Goal: Information Seeking & Learning: Learn about a topic

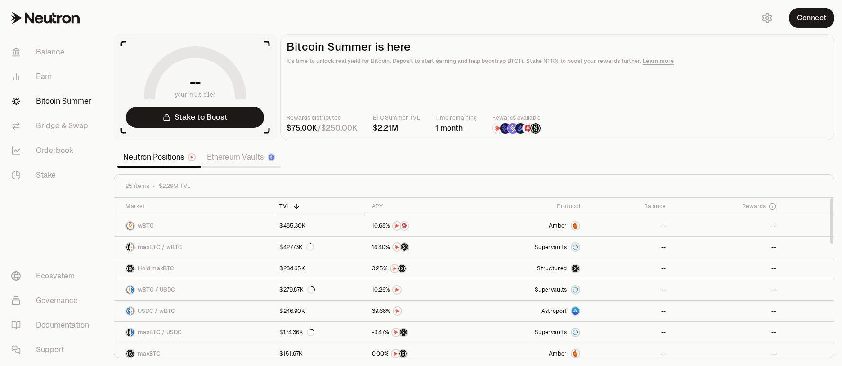
click at [236, 161] on link "Ethereum Vaults" at bounding box center [241, 157] width 80 height 19
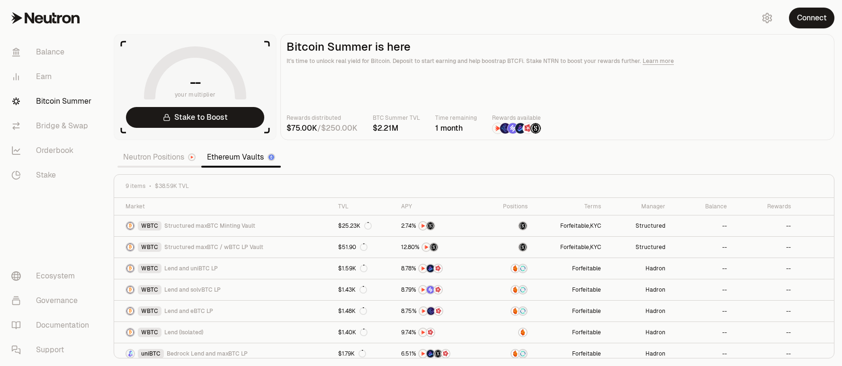
click at [173, 154] on link "Neutron Positions" at bounding box center [159, 157] width 84 height 19
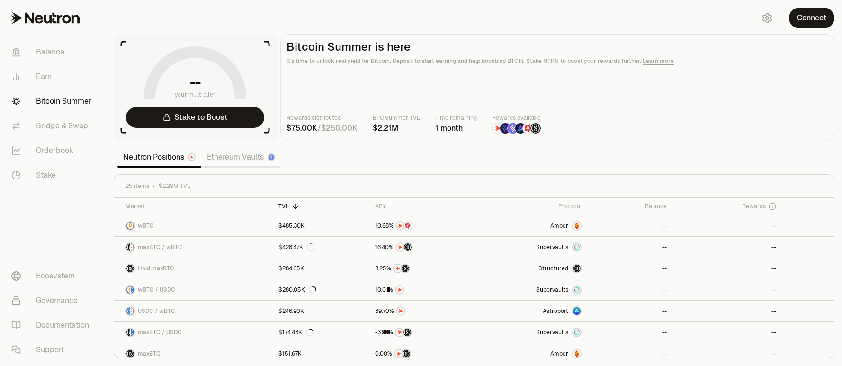
click at [235, 157] on link "Ethereum Vaults" at bounding box center [241, 157] width 80 height 19
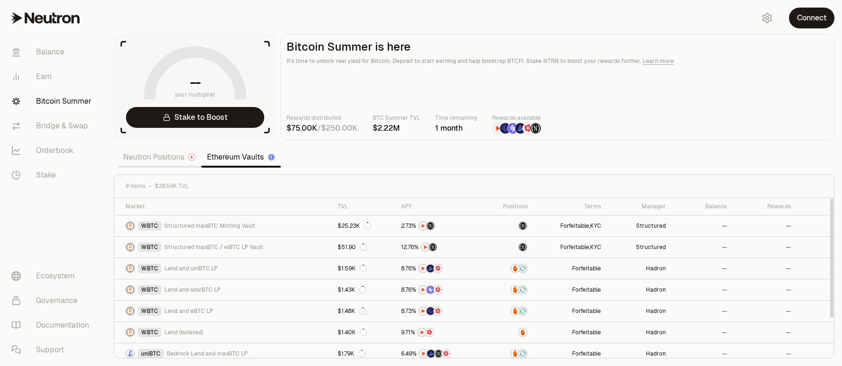
click at [172, 160] on link "Neutron Positions" at bounding box center [159, 157] width 84 height 19
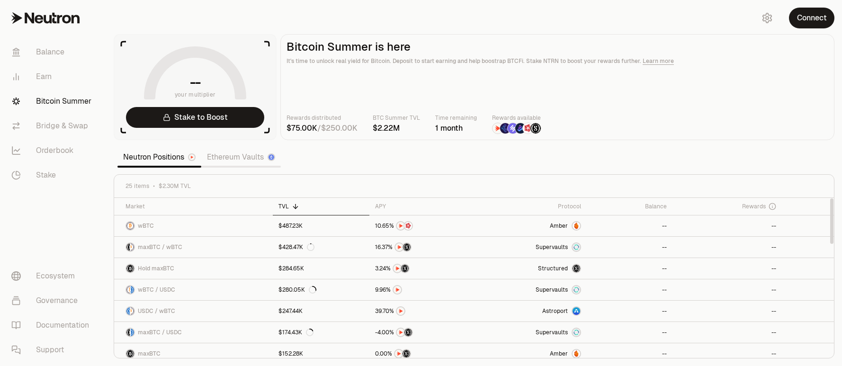
click at [225, 156] on link "Ethereum Vaults" at bounding box center [241, 157] width 80 height 19
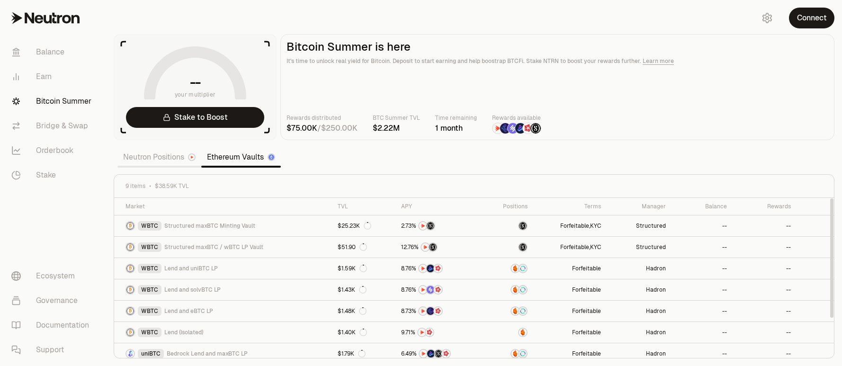
click at [161, 159] on link "Neutron Positions" at bounding box center [159, 157] width 84 height 19
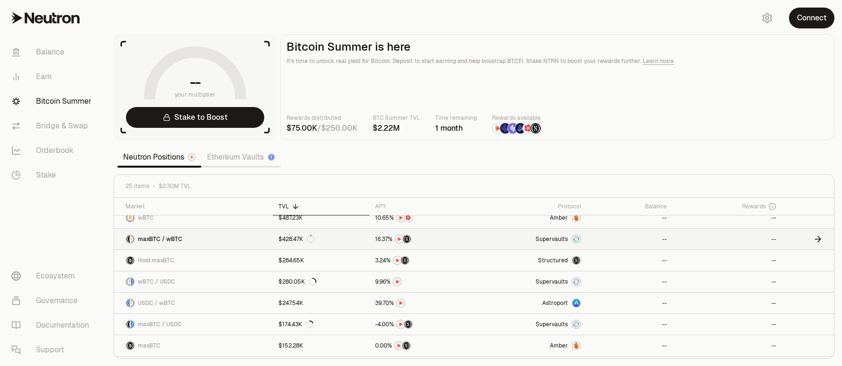
scroll to position [9, 0]
